Goal: Transaction & Acquisition: Purchase product/service

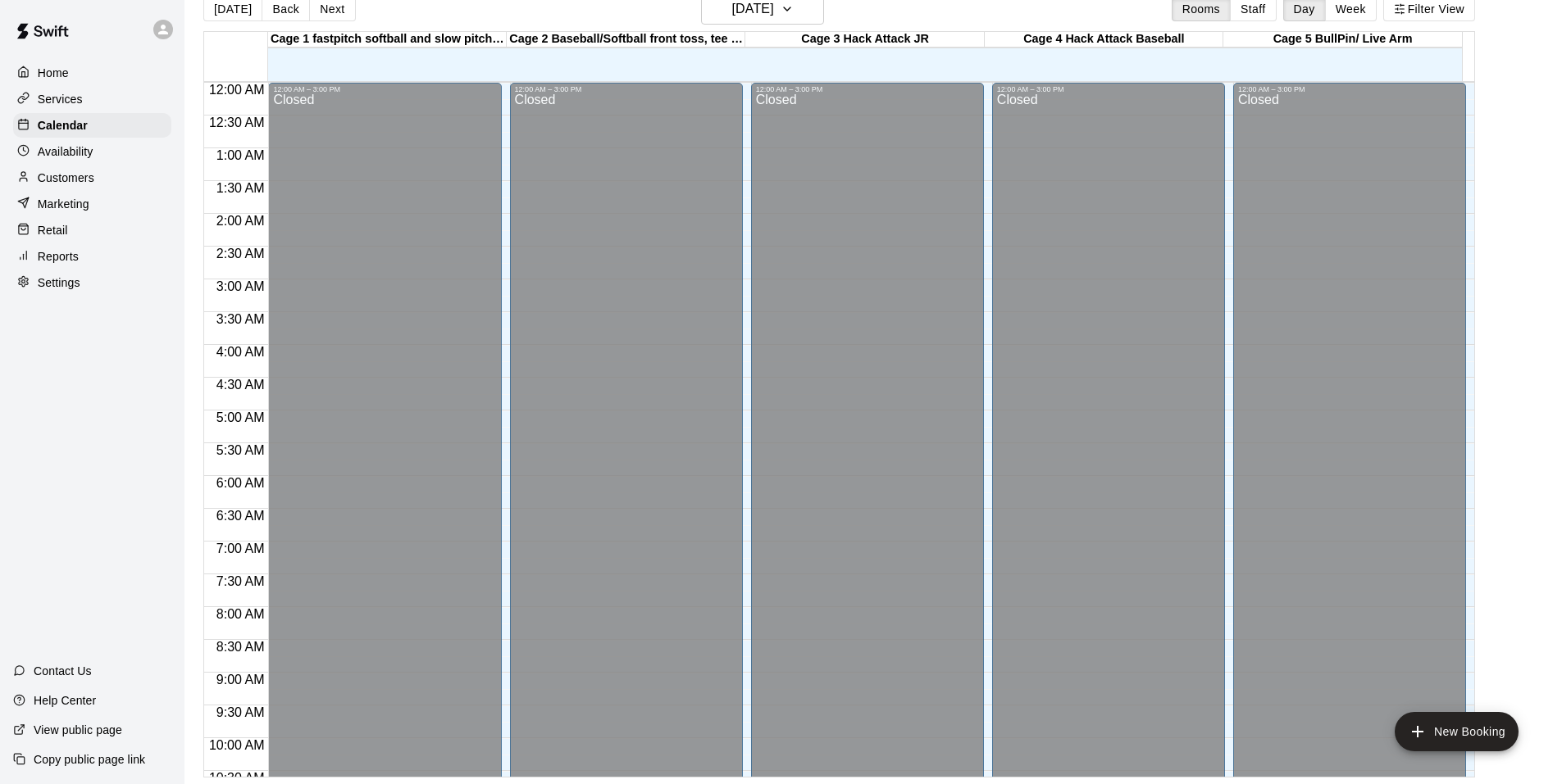
scroll to position [880, 0]
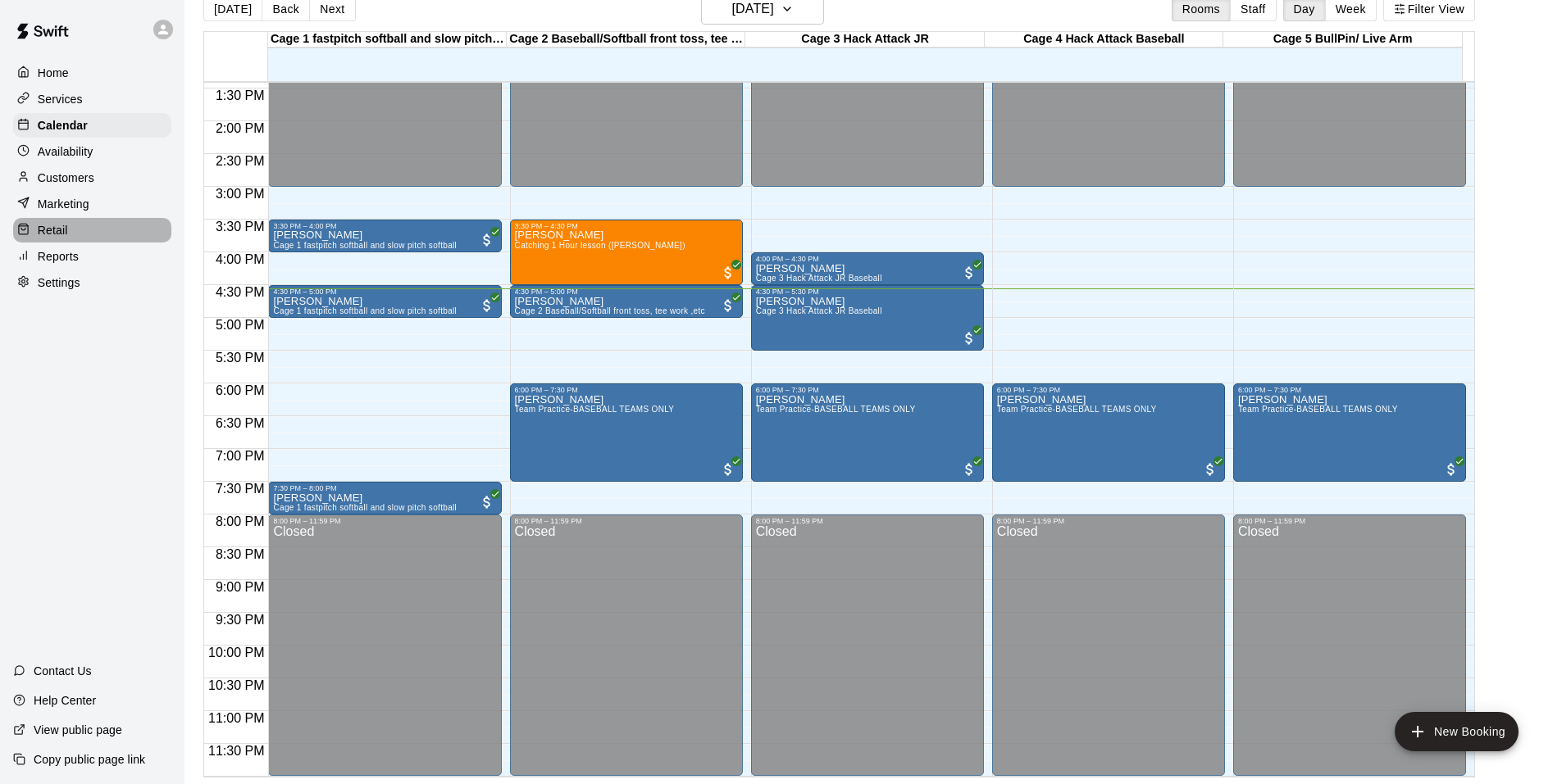
click at [51, 238] on p "Retail" at bounding box center [53, 230] width 30 height 16
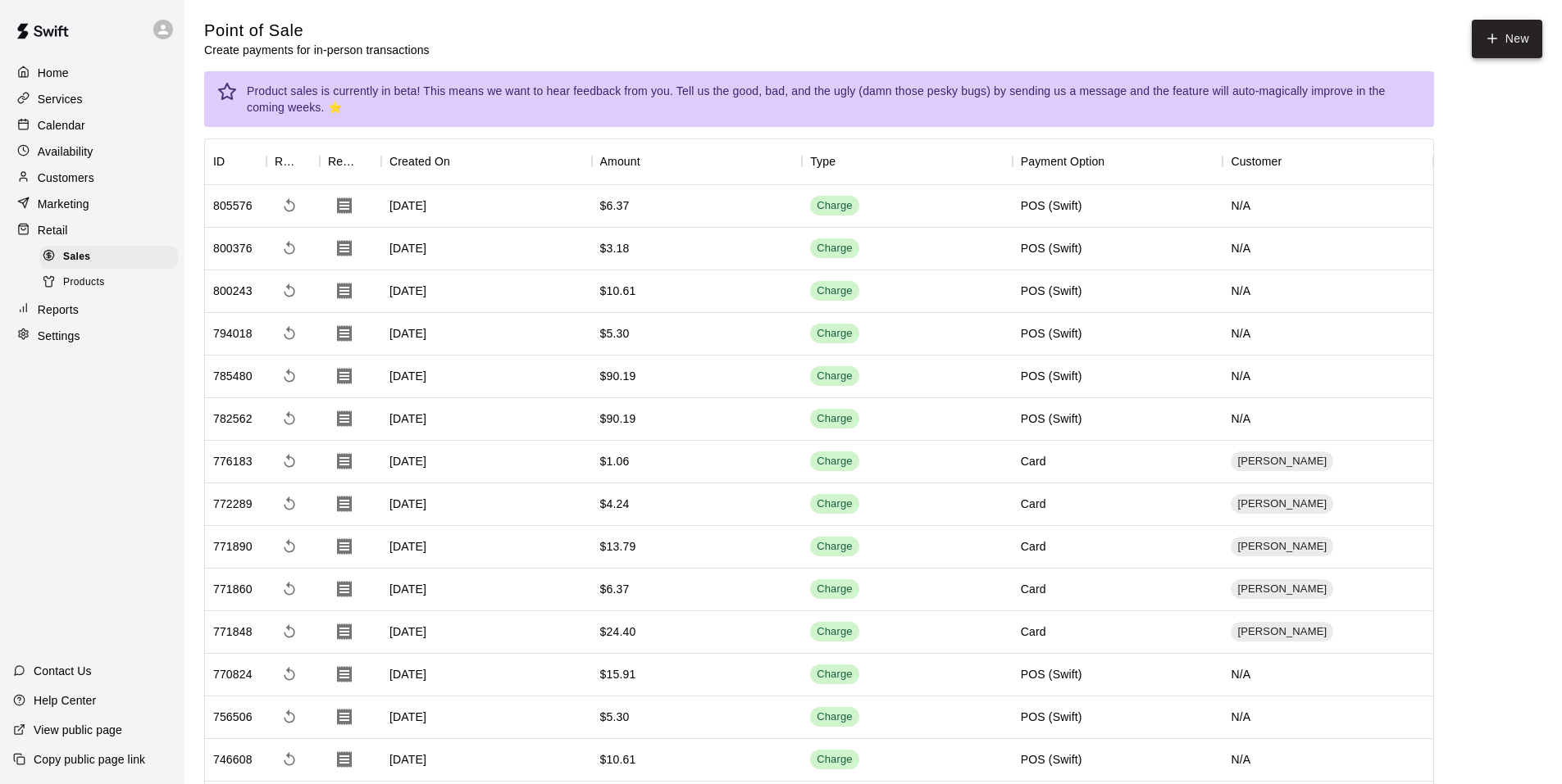
click at [1491, 29] on button "New" at bounding box center [1507, 39] width 71 height 39
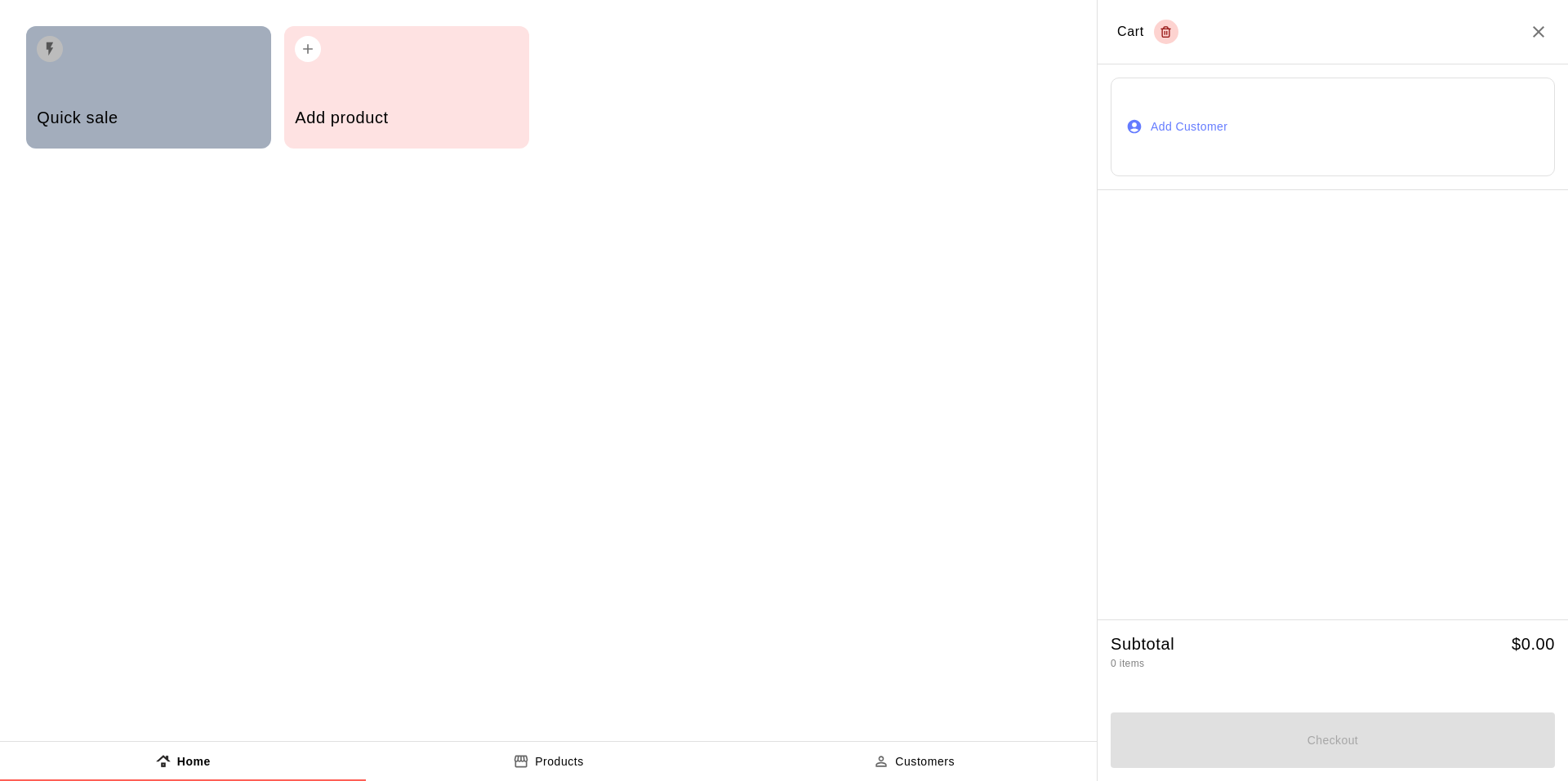
click at [118, 121] on h5 "Quick sale" at bounding box center [148, 118] width 223 height 22
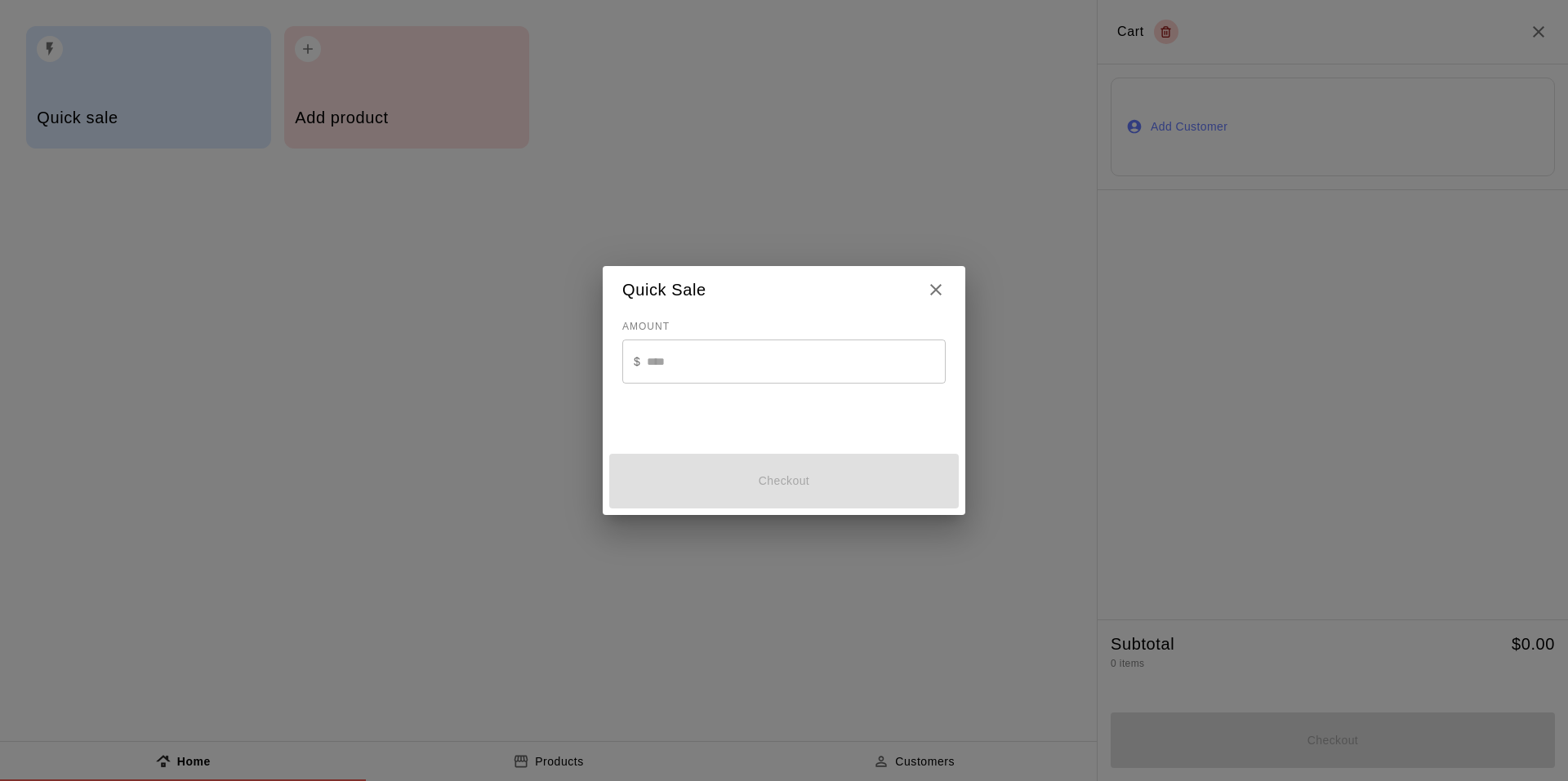
click at [638, 373] on div "$ ​" at bounding box center [783, 361] width 323 height 43
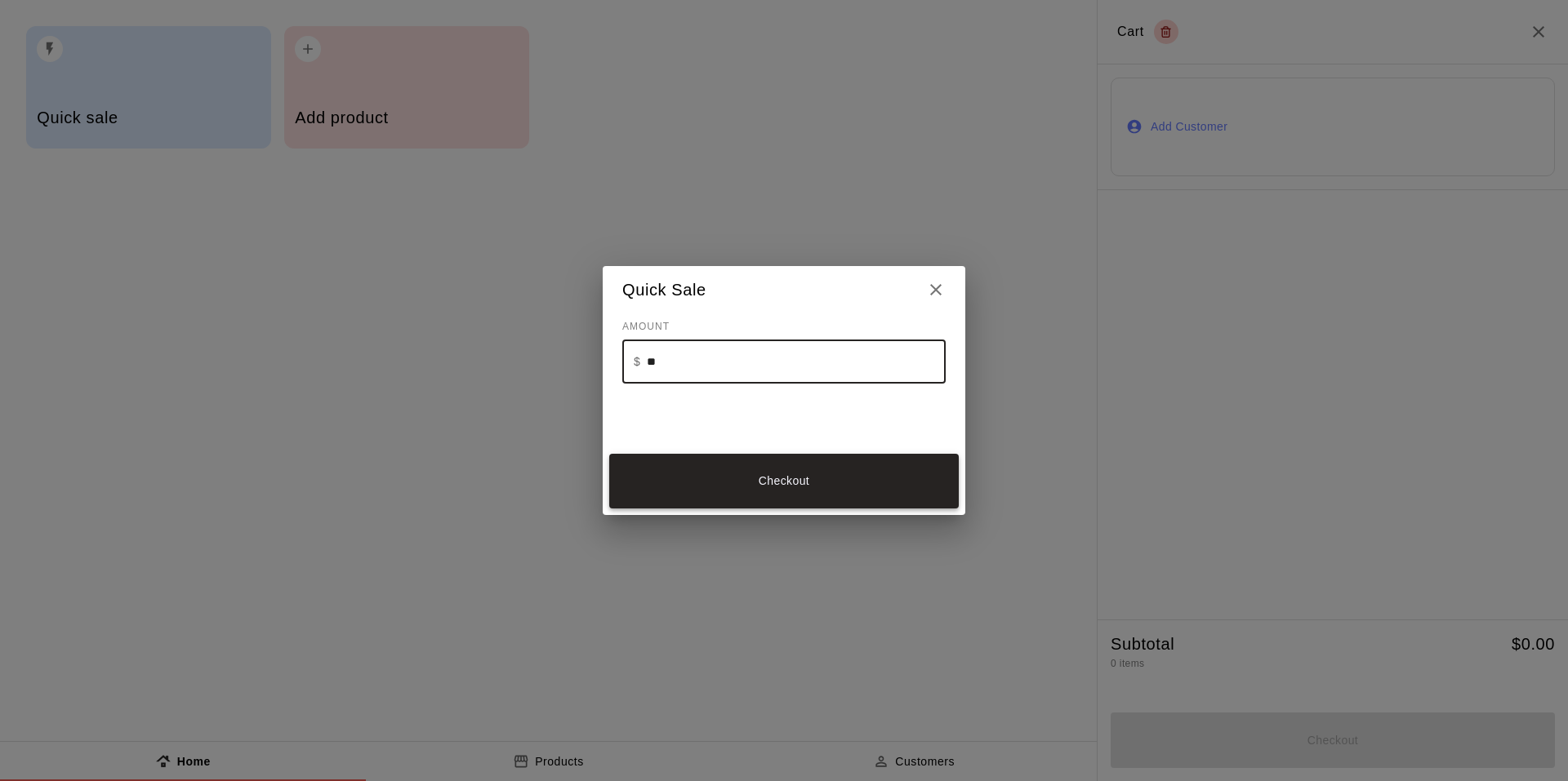
type input "**"
click at [817, 492] on button "Checkout" at bounding box center [783, 481] width 349 height 55
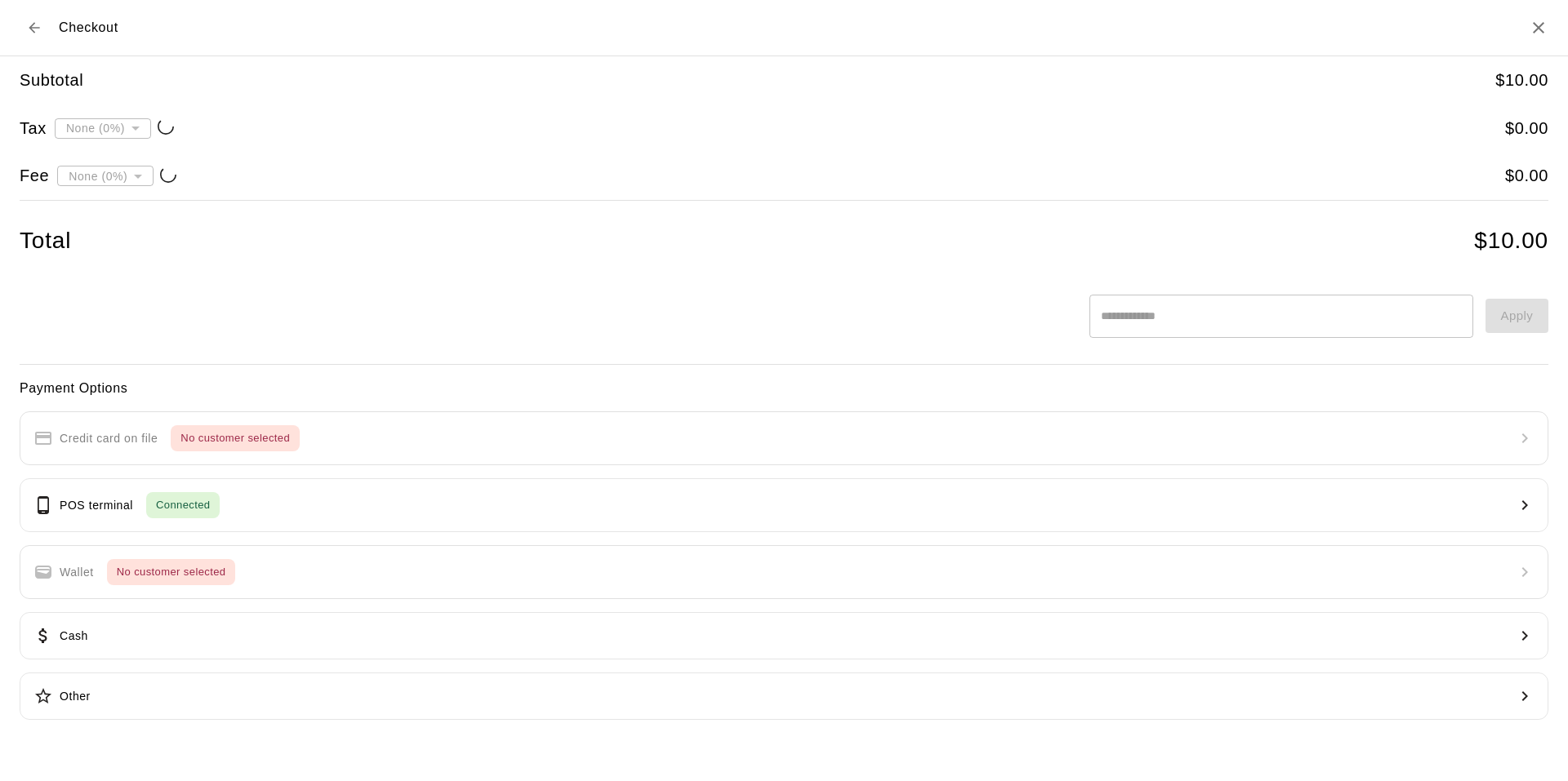
type input "**********"
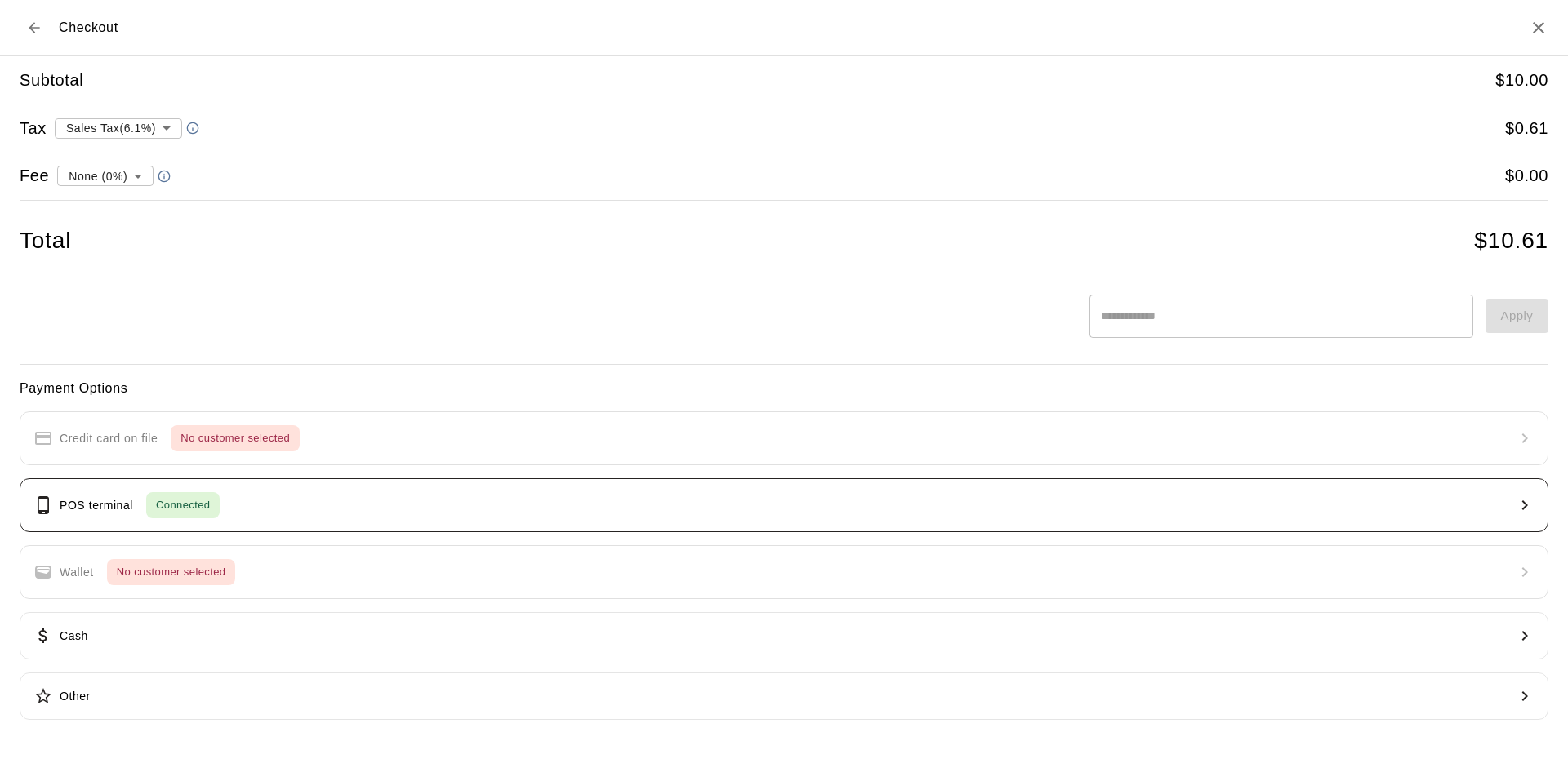
click at [216, 494] on div "Connected" at bounding box center [183, 505] width 74 height 26
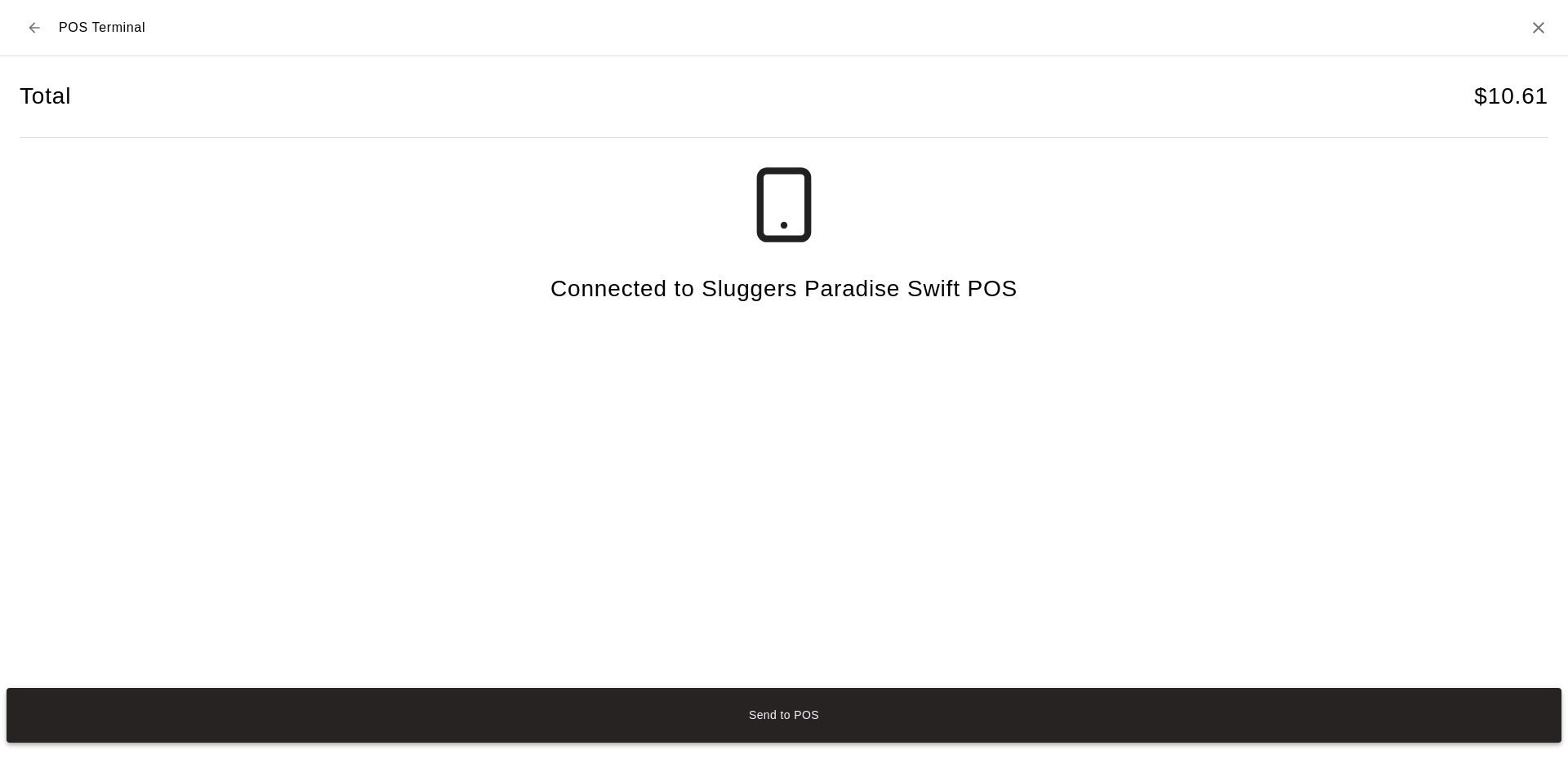
click at [568, 727] on button "Send to POS" at bounding box center [784, 716] width 1555 height 55
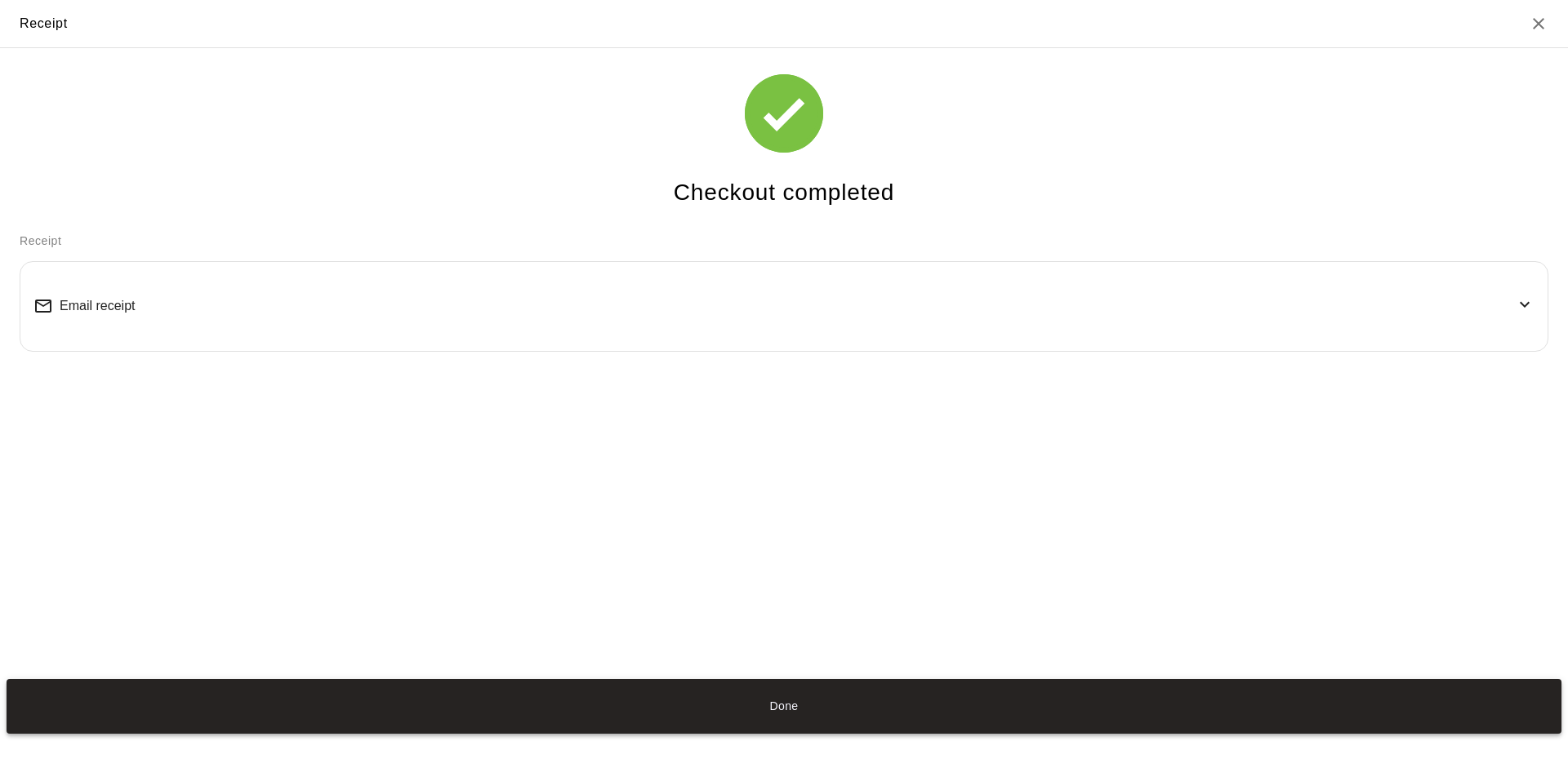
drag, startPoint x: 549, startPoint y: 724, endPoint x: 556, endPoint y: 713, distance: 13.0
click at [552, 724] on button "Done" at bounding box center [784, 706] width 1555 height 55
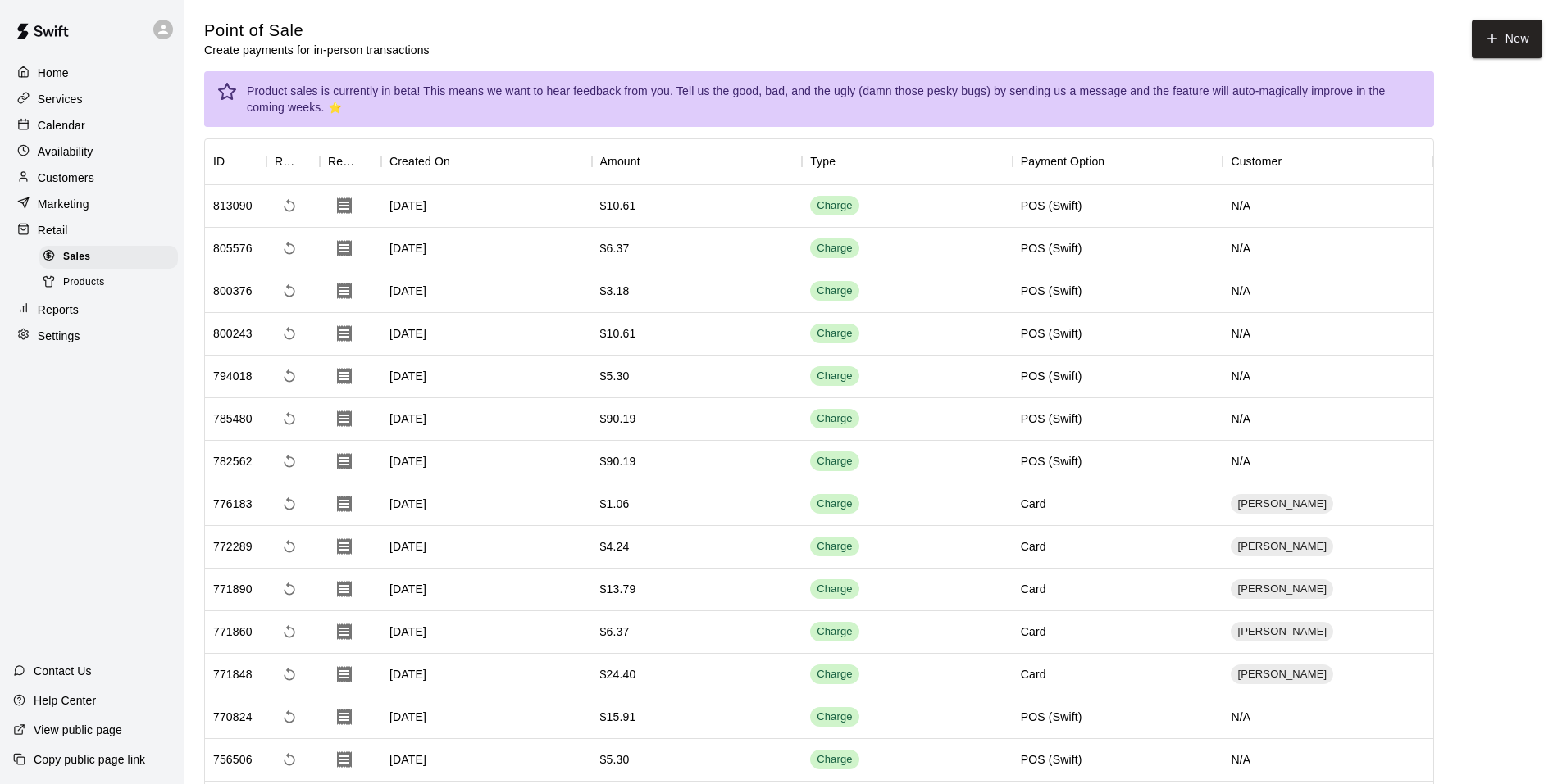
click at [84, 124] on p "Calendar" at bounding box center [61, 125] width 47 height 16
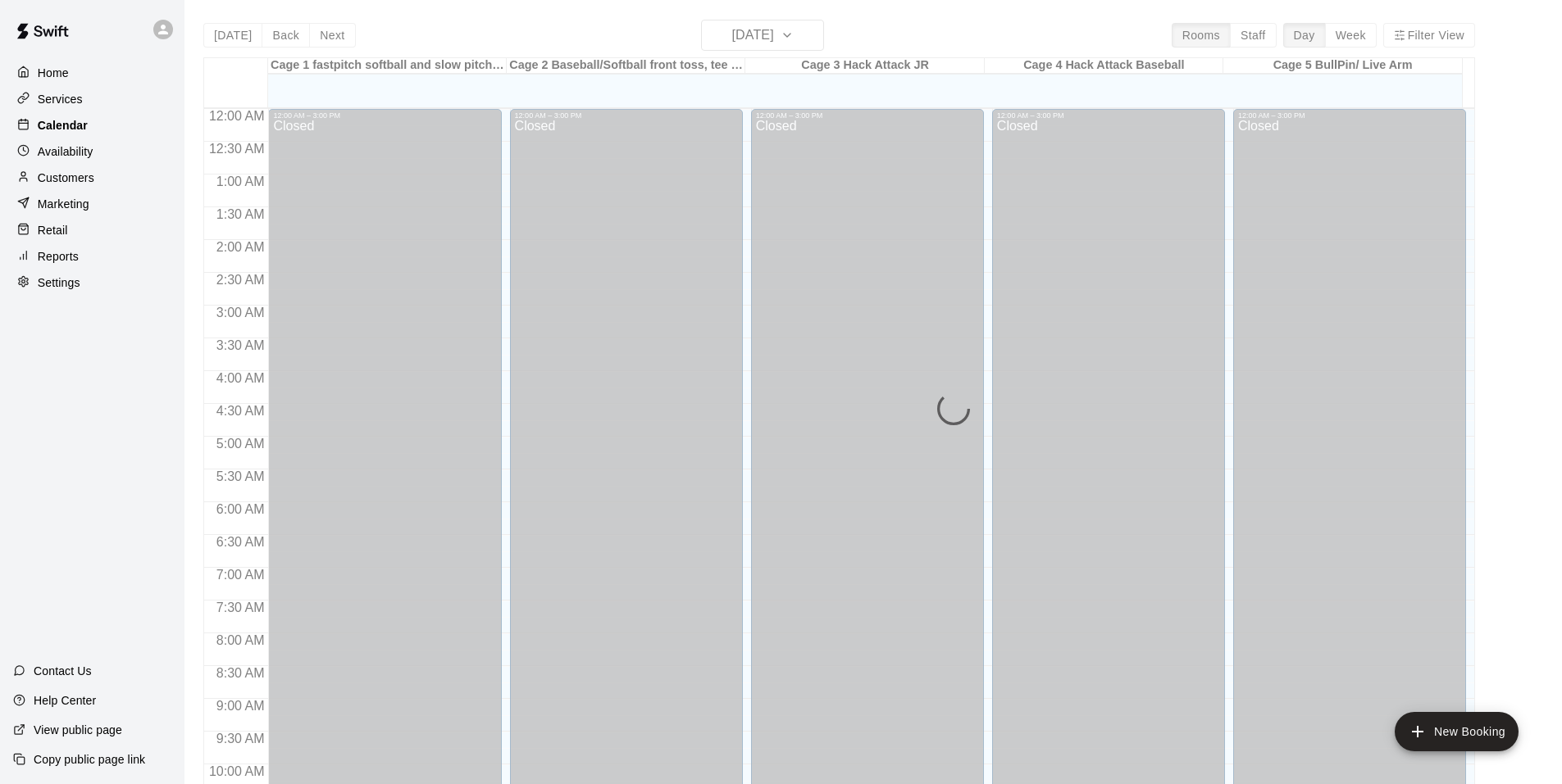
scroll to position [830, 0]
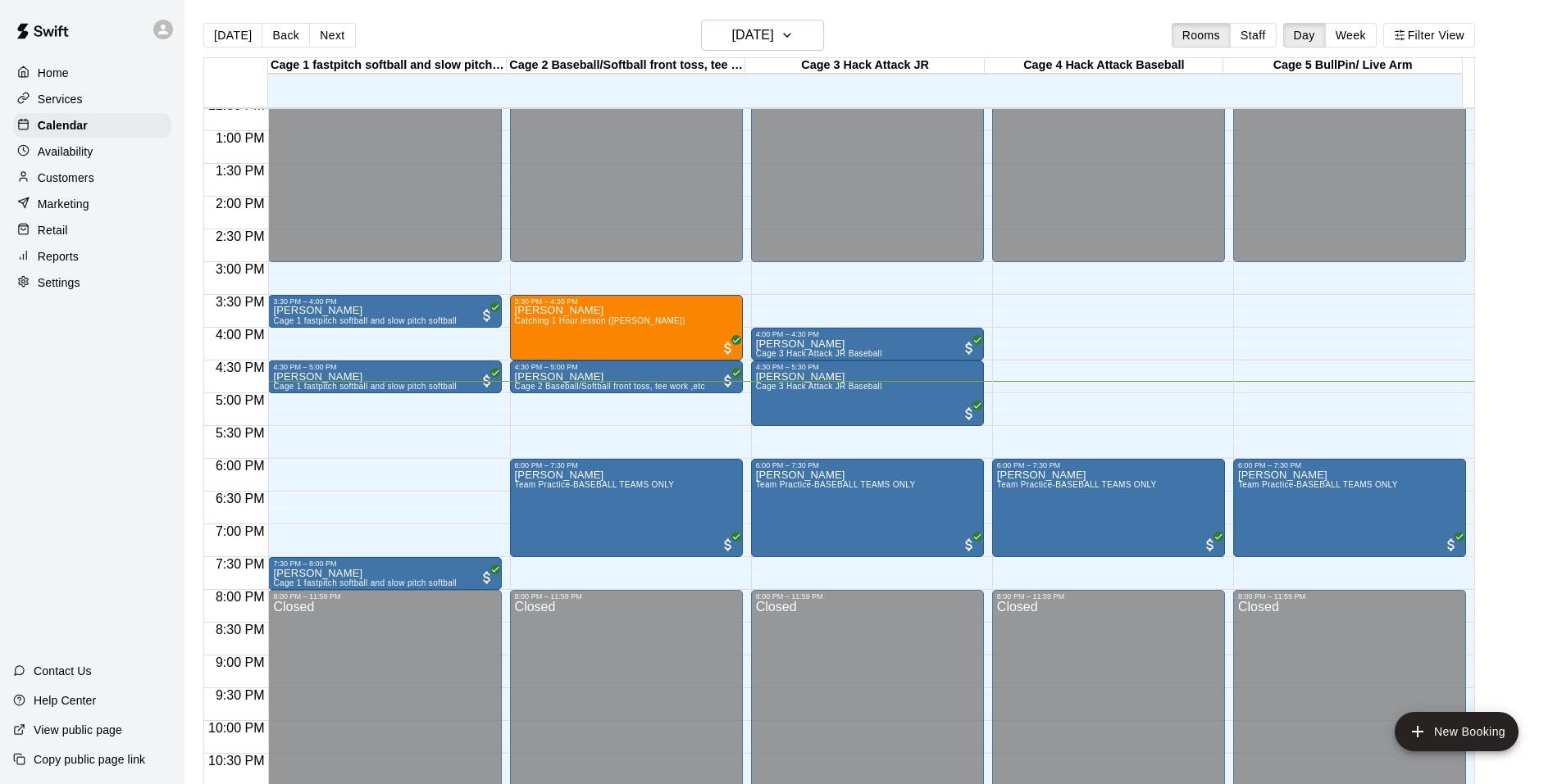
click at [121, 528] on div "Home Services Calendar Availability Customers Marketing Retail Reports Settings…" at bounding box center [92, 392] width 184 height 784
click at [316, 573] on p "[PERSON_NAME]" at bounding box center [364, 573] width 183 height 0
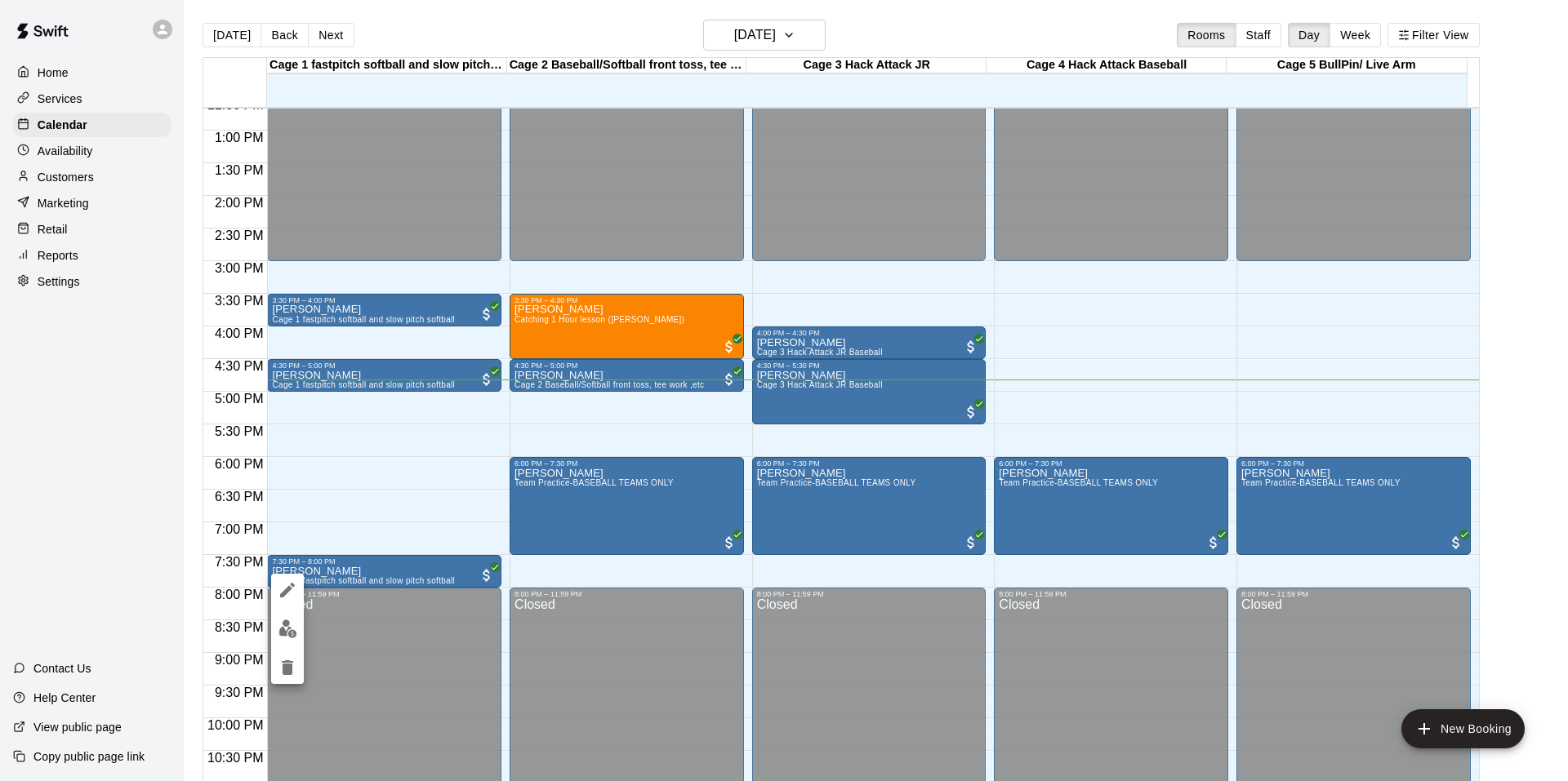
click at [297, 617] on button "edit" at bounding box center [287, 628] width 33 height 32
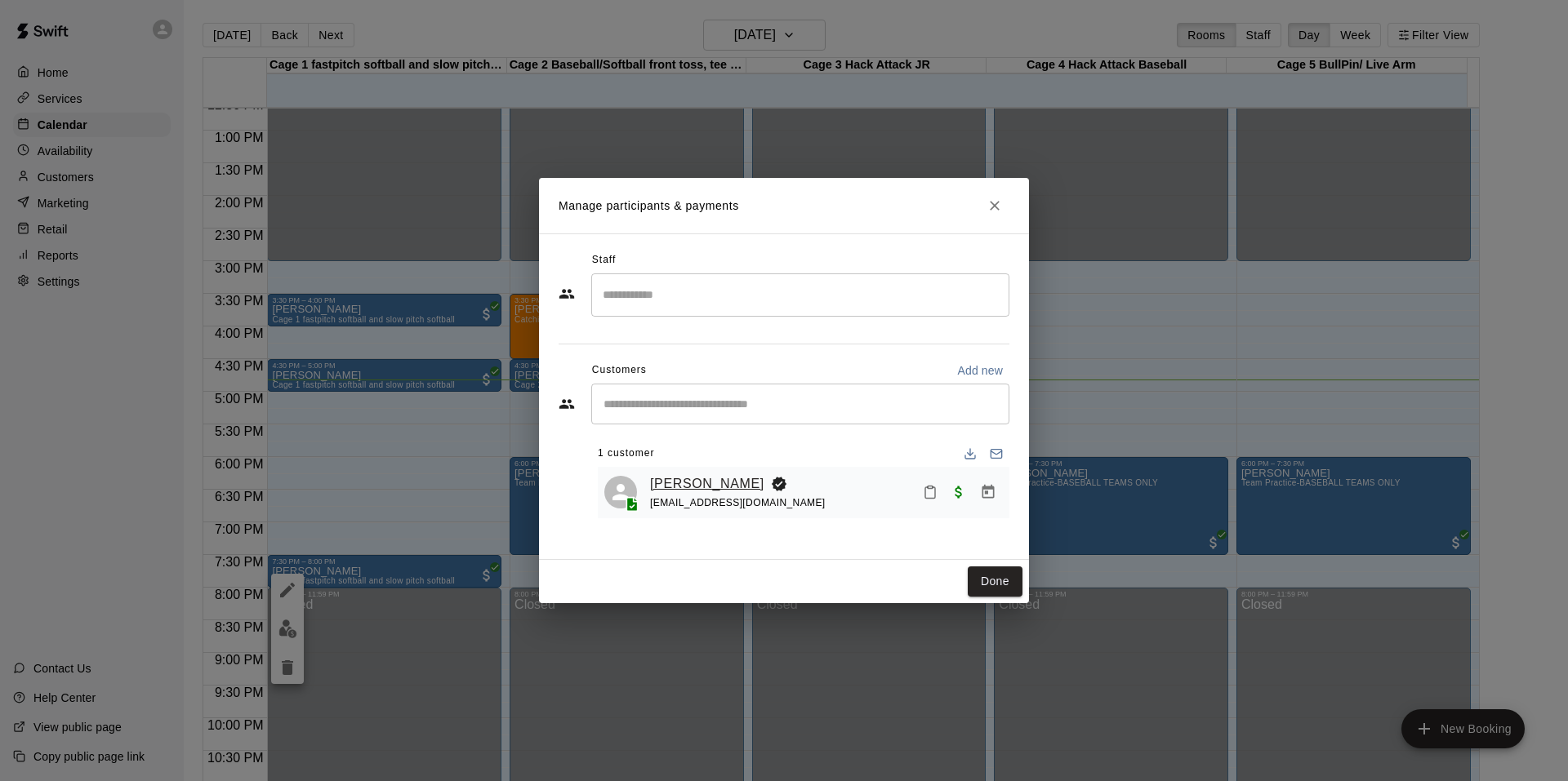
click at [687, 488] on link "[PERSON_NAME]" at bounding box center [707, 484] width 114 height 21
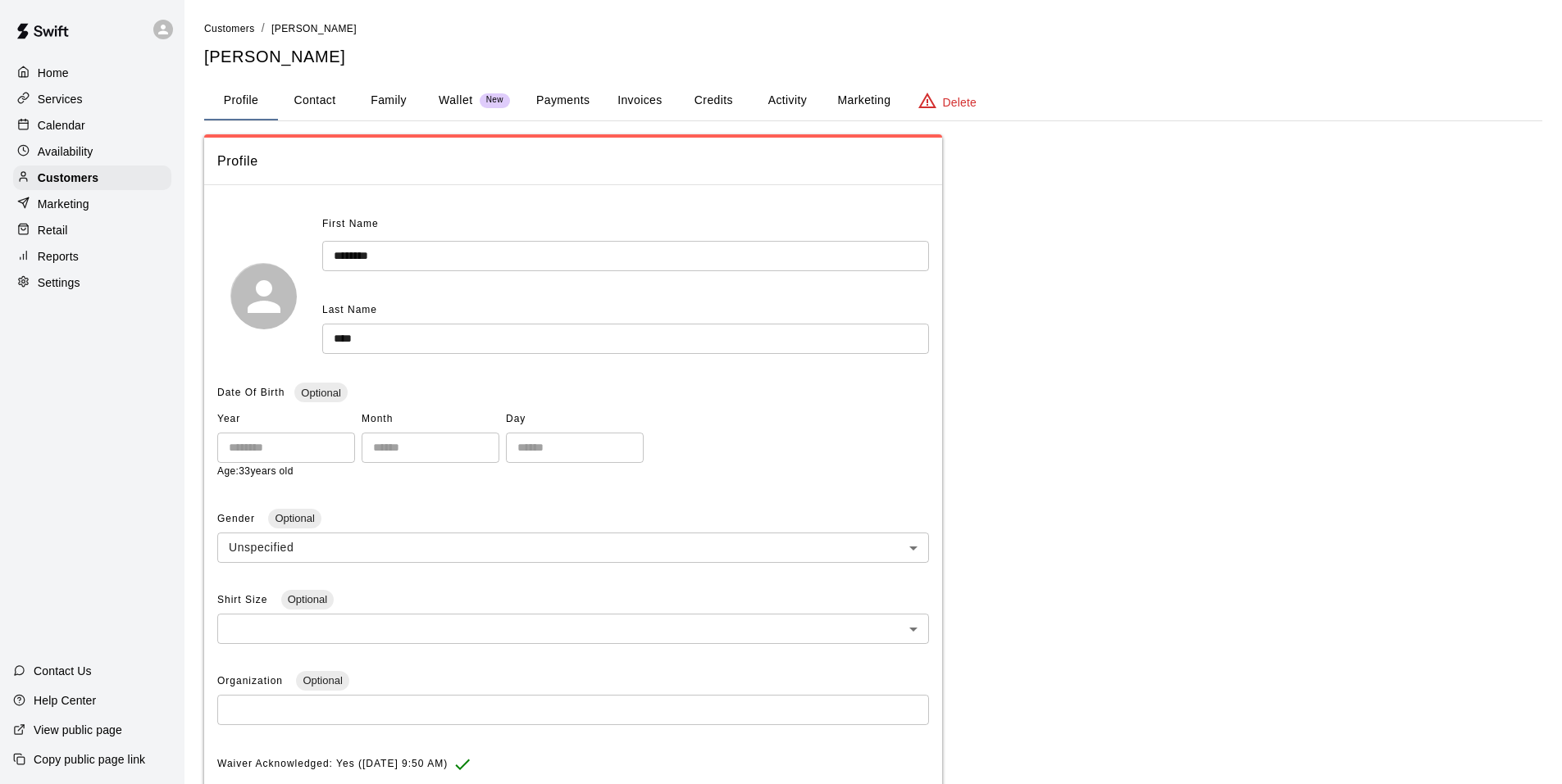
click at [401, 99] on button "Family" at bounding box center [388, 101] width 74 height 40
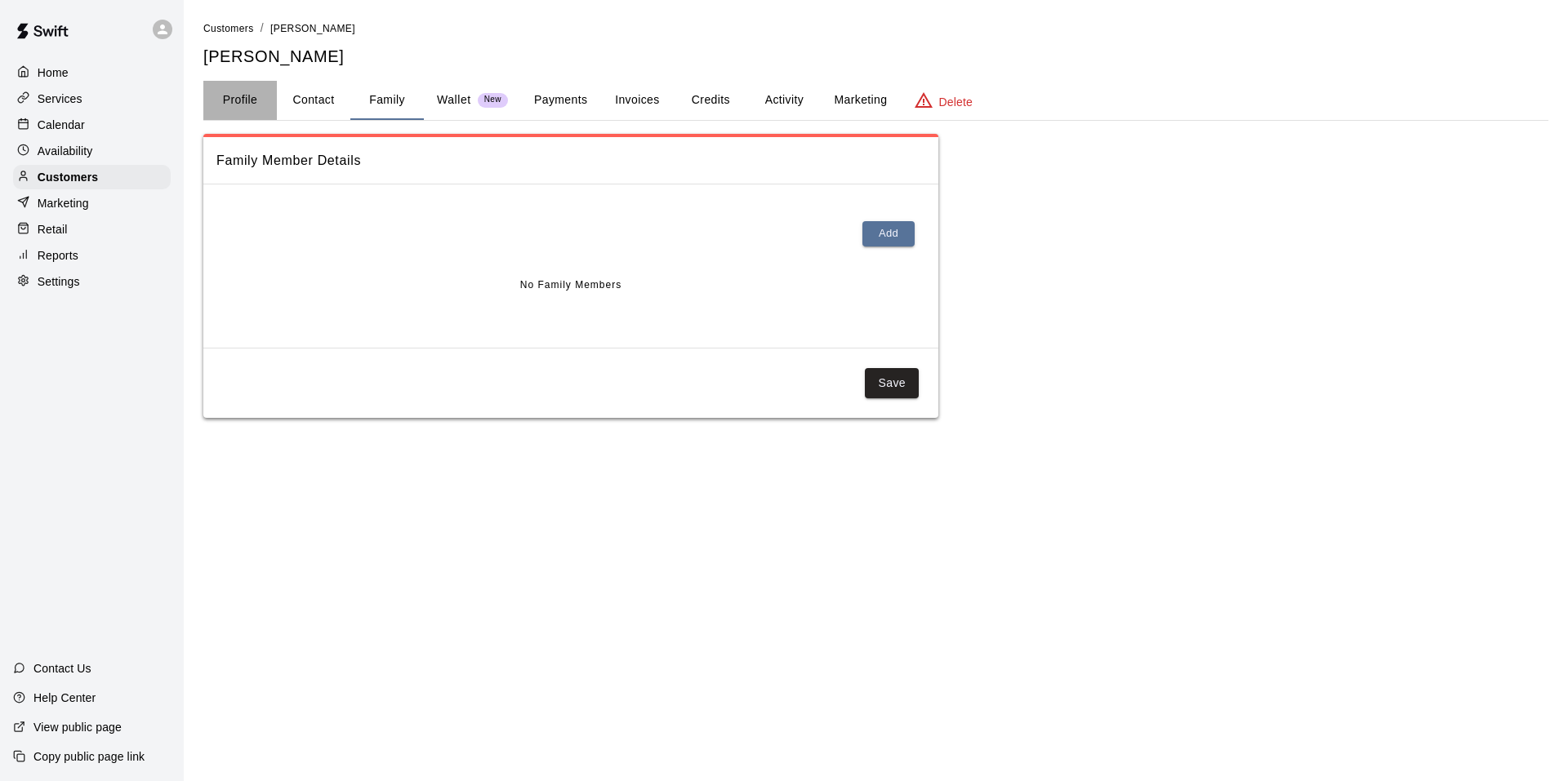
click at [259, 93] on button "Profile" at bounding box center [240, 100] width 74 height 39
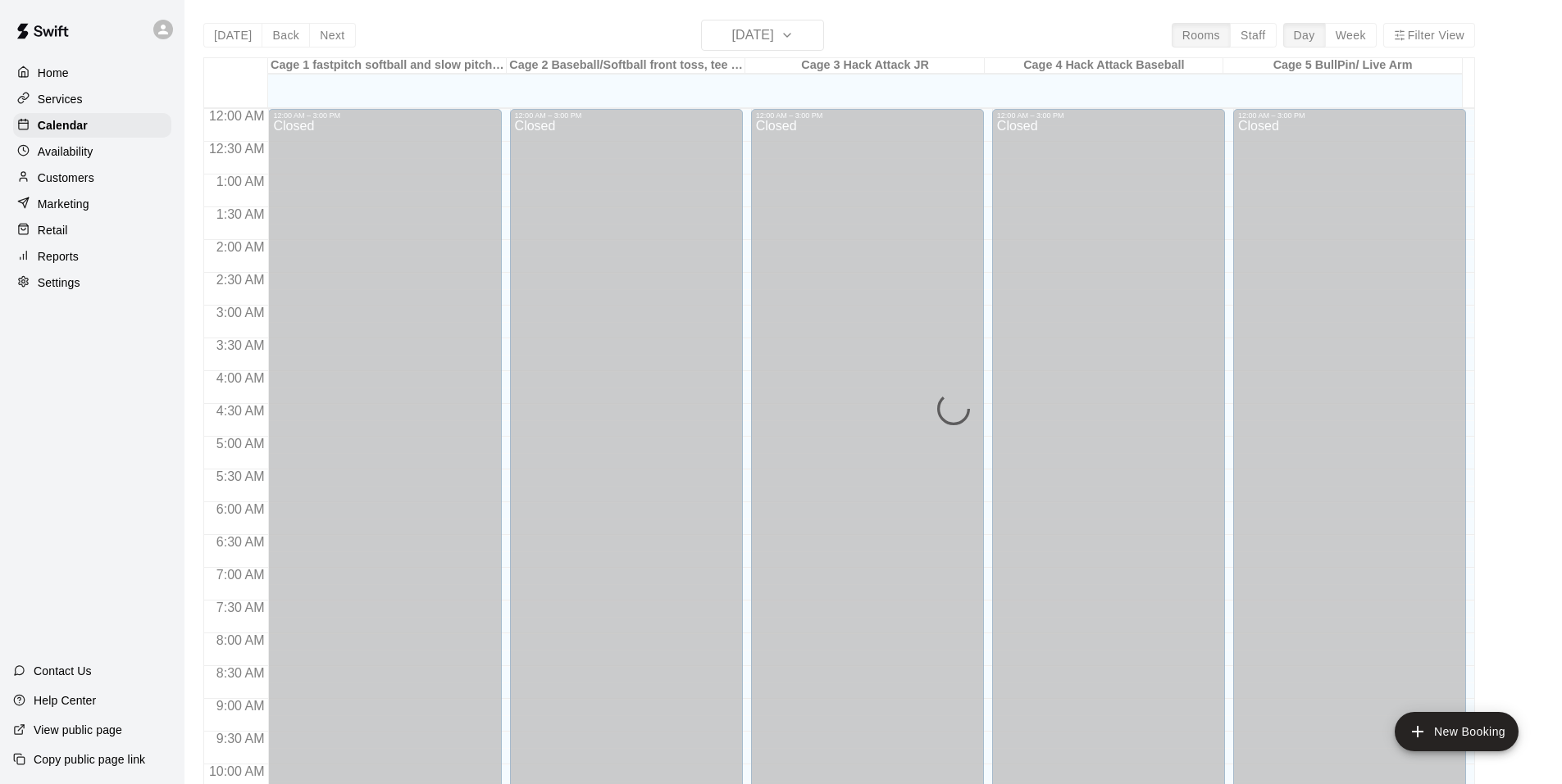
scroll to position [830, 0]
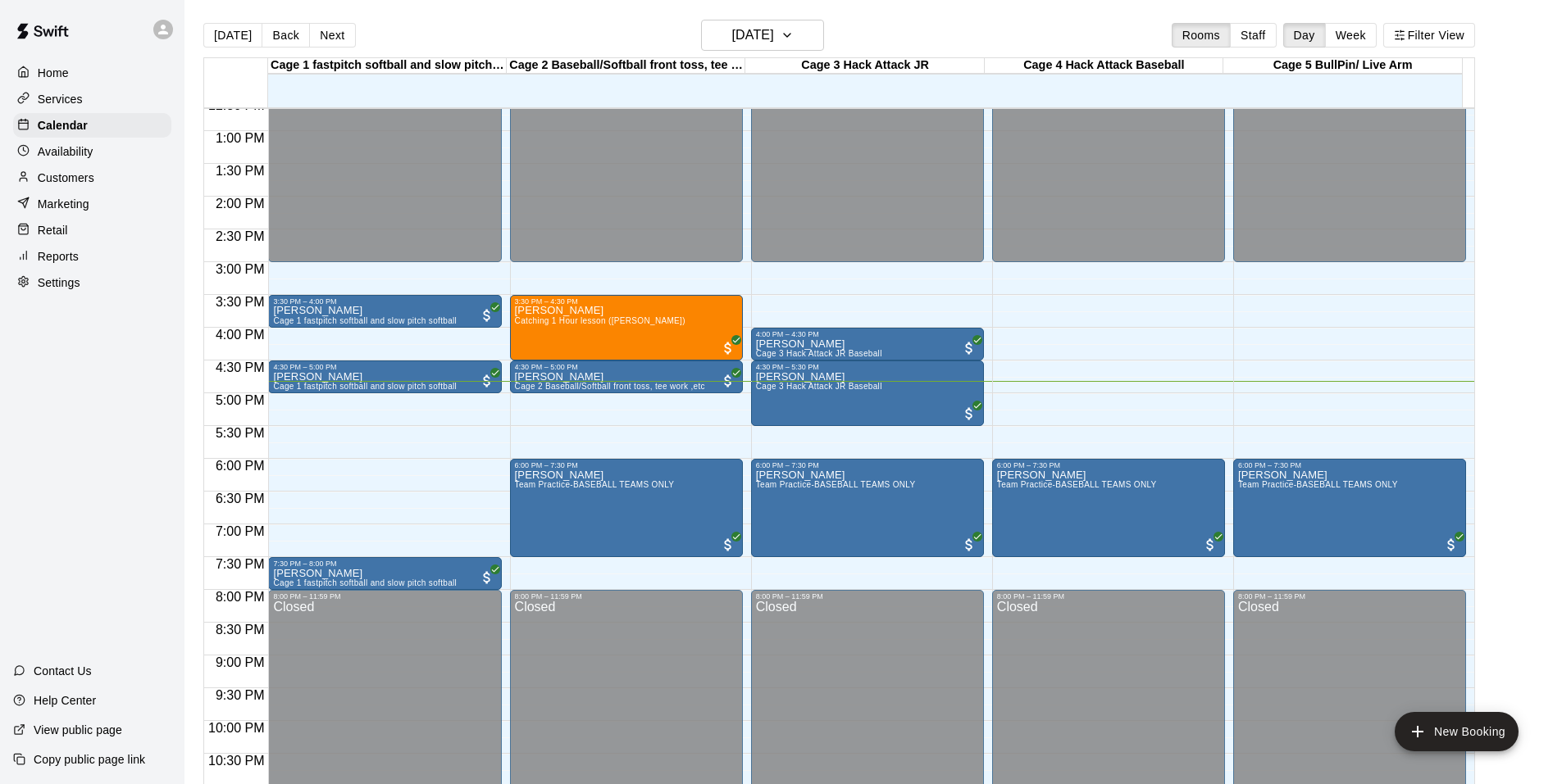
click at [115, 477] on div "Home Services Calendar Availability Customers Marketing Retail Reports Settings…" at bounding box center [92, 392] width 184 height 784
